Goal: Task Accomplishment & Management: Manage account settings

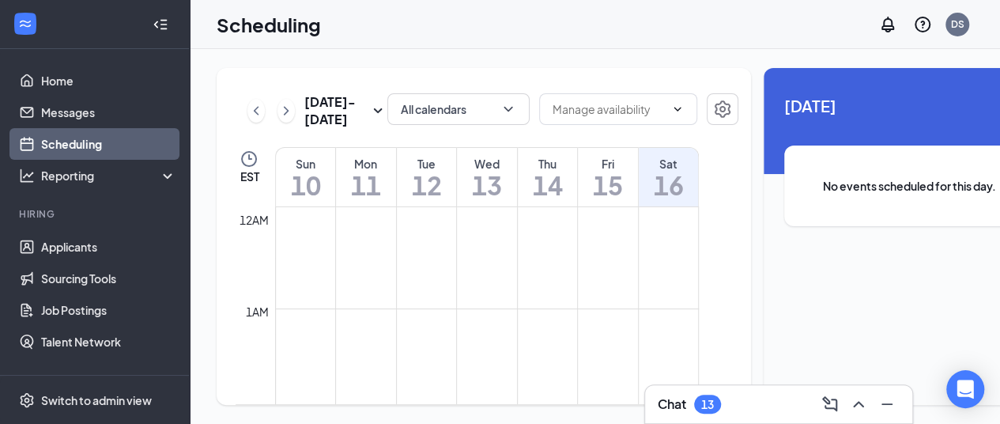
scroll to position [777, 0]
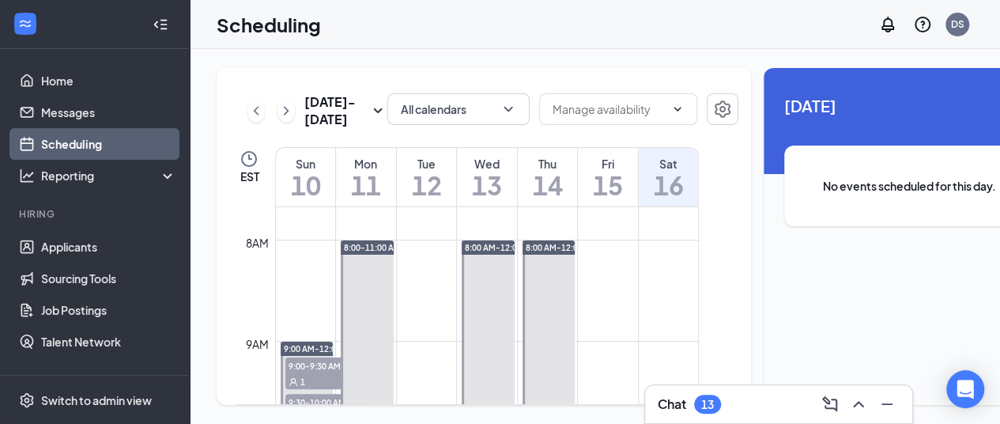
click at [616, 214] on td at bounding box center [487, 201] width 424 height 25
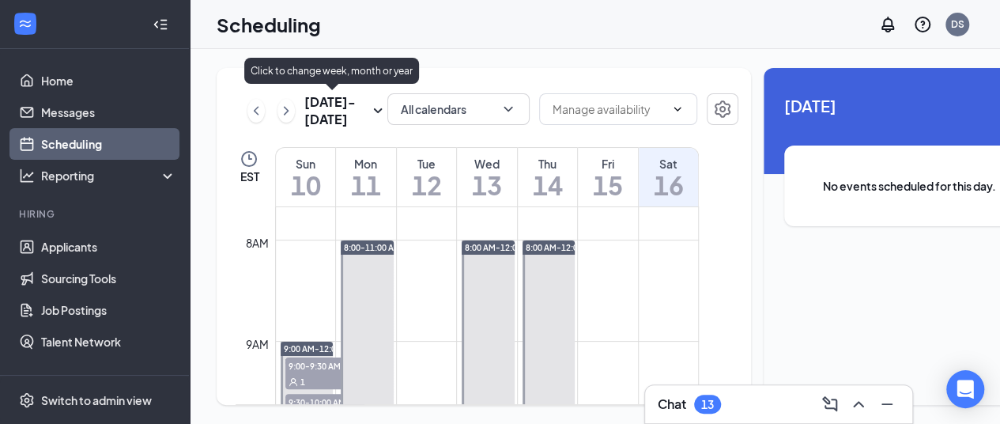
click at [368, 107] on icon "SmallChevronDown" at bounding box center [377, 110] width 19 height 19
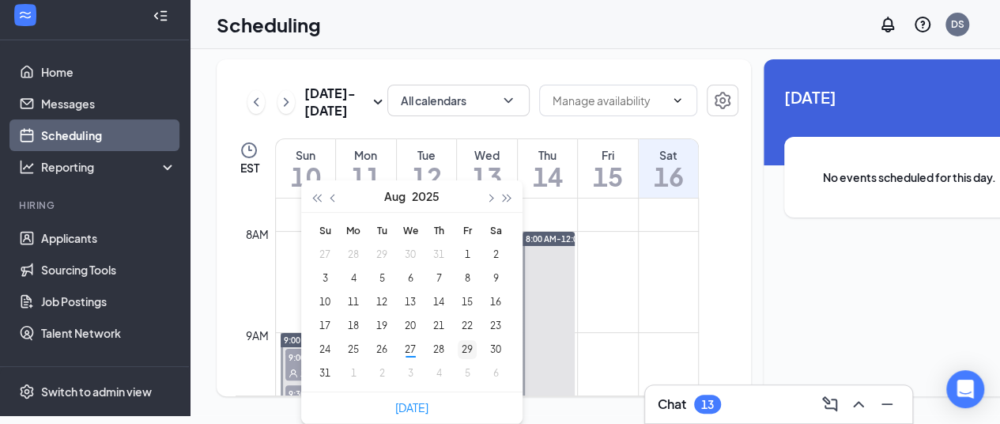
type input "[DATE]"
click at [467, 340] on div "29" at bounding box center [467, 349] width 19 height 19
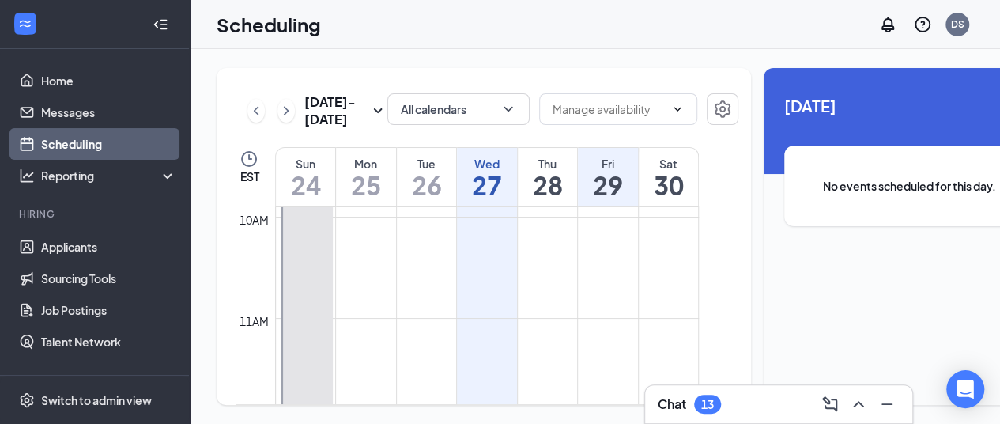
scroll to position [1023, 0]
click at [593, 312] on td at bounding box center [487, 309] width 424 height 25
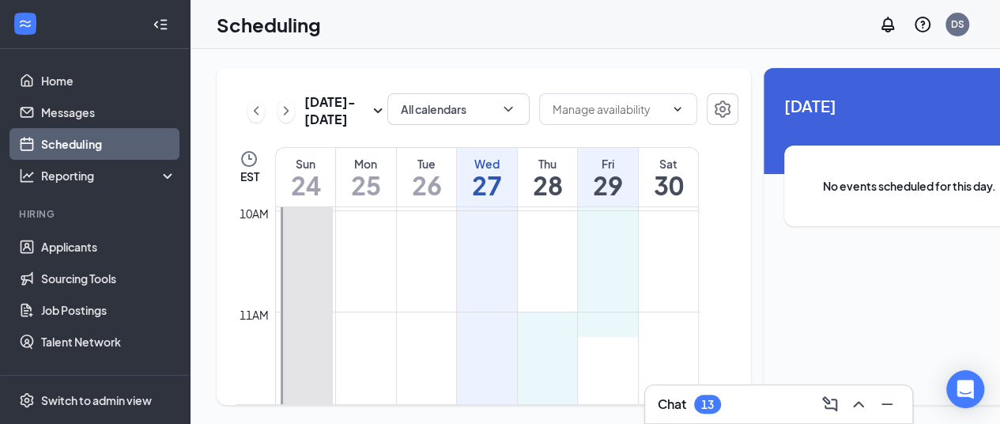
drag, startPoint x: 577, startPoint y: 323, endPoint x: 613, endPoint y: 337, distance: 38.8
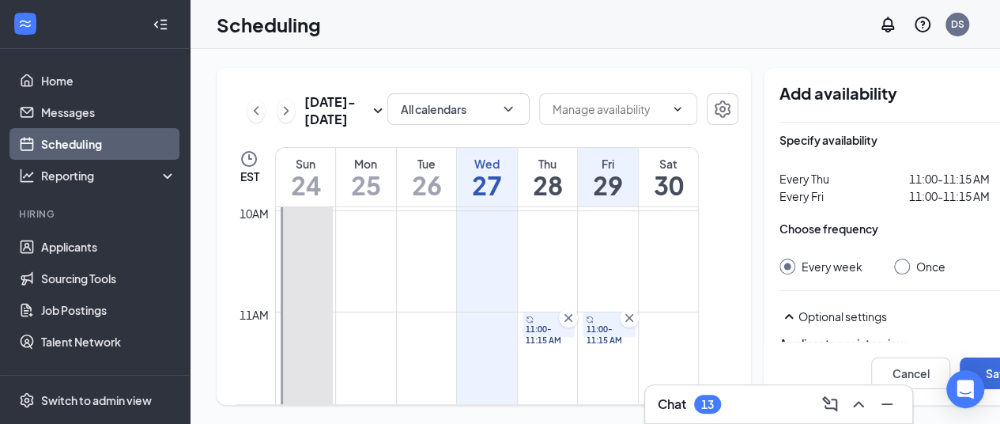
click at [567, 325] on icon "Cross" at bounding box center [568, 318] width 16 height 16
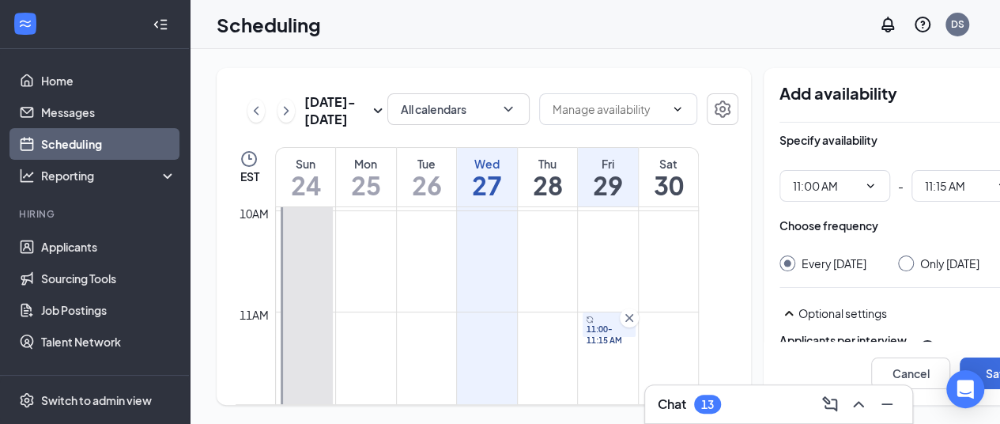
drag, startPoint x: 600, startPoint y: 337, endPoint x: 605, endPoint y: 362, distance: 25.7
click at [605, 362] on div "12am 1am 2am 3am 4am 5am 6am 7am 8am 9am 10am 11am 12pm 1pm 2pm 3pm 4pm 5pm 6pm…" at bounding box center [466, 413] width 463 height 2428
click at [633, 326] on icon "Cross" at bounding box center [629, 318] width 16 height 16
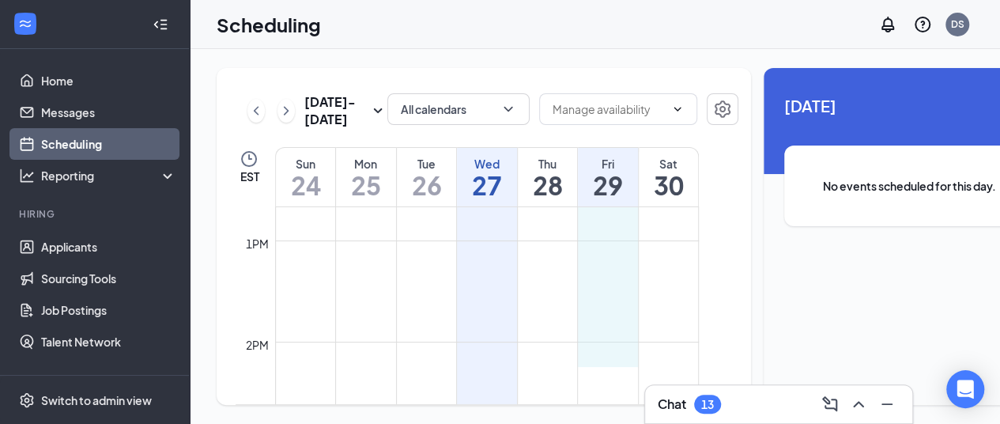
scroll to position [1286, 0]
drag, startPoint x: 589, startPoint y: 326, endPoint x: 581, endPoint y: 333, distance: 10.1
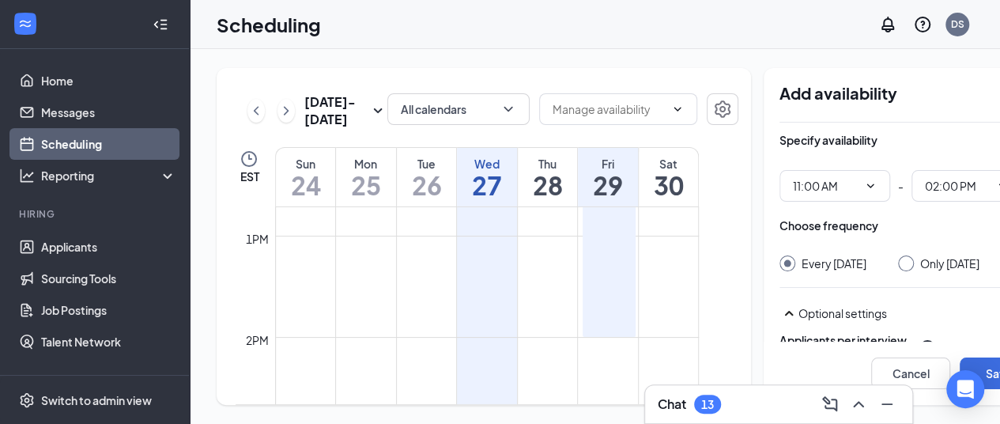
click at [898, 255] on input "Only [DATE]" at bounding box center [903, 260] width 11 height 11
radio input "true"
radio input "false"
click at [959, 358] on button "Save" at bounding box center [998, 373] width 79 height 32
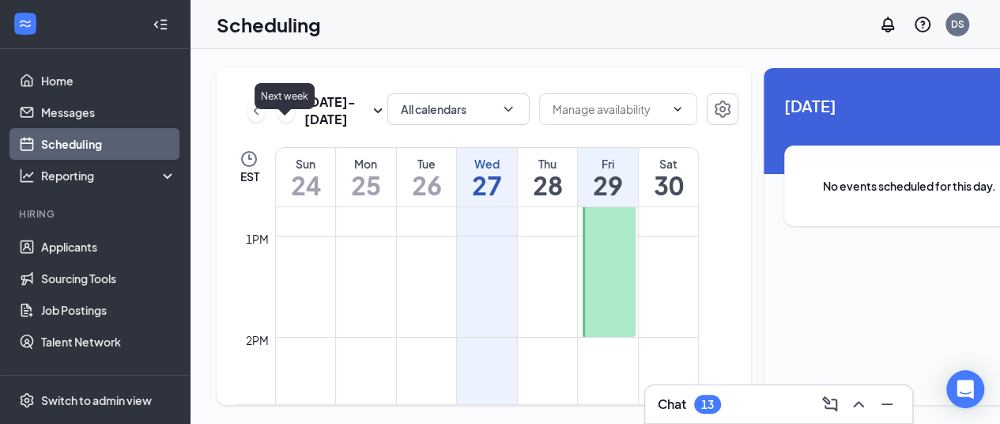
click at [288, 104] on icon "ChevronRight" at bounding box center [286, 110] width 16 height 19
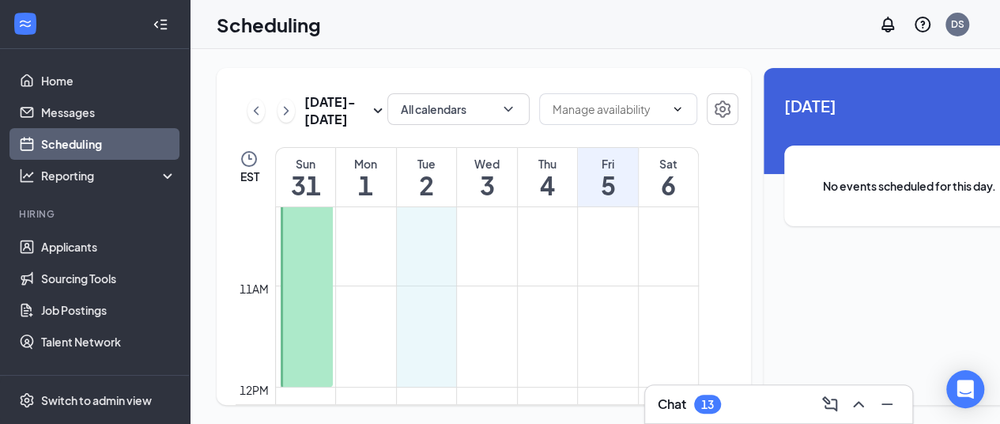
scroll to position [1040, 0]
drag, startPoint x: 399, startPoint y: 252, endPoint x: 424, endPoint y: 352, distance: 102.5
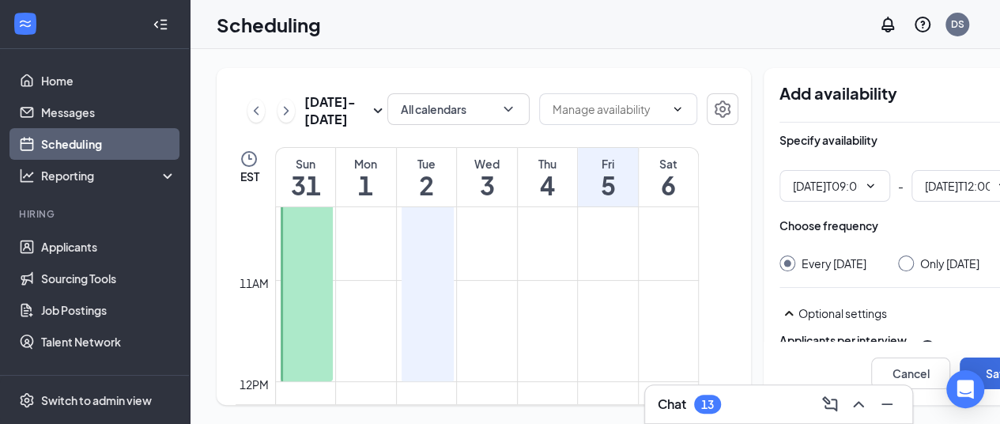
type input "09:00 AM"
type input "12:00 PM"
click at [898, 255] on input "Only [DATE]" at bounding box center [903, 260] width 11 height 11
radio input "true"
radio input "false"
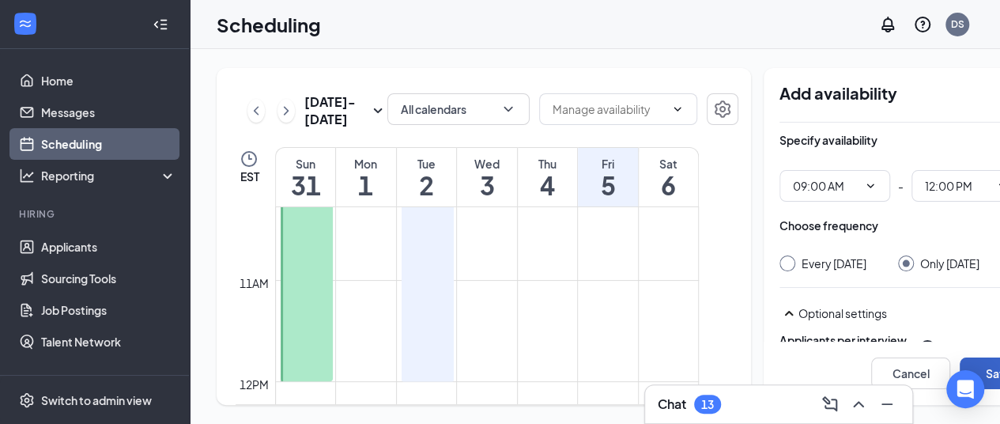
click at [978, 357] on button "Save" at bounding box center [998, 373] width 79 height 32
